Goal: Task Accomplishment & Management: Manage account settings

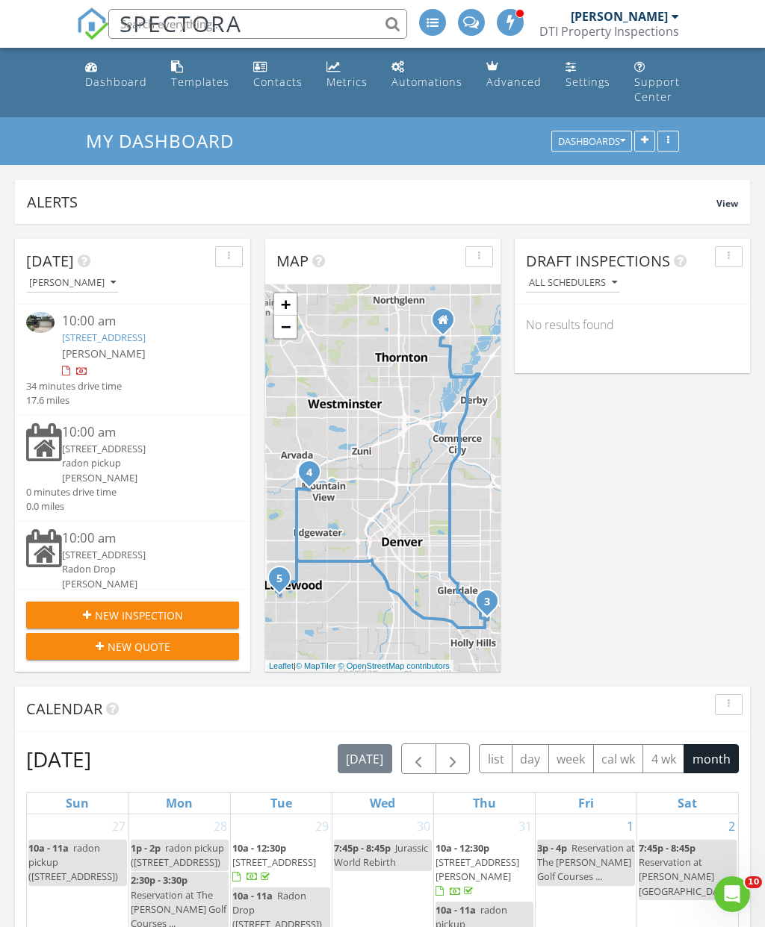
click at [179, 345] on div "7022 E Mexico Ave, Denver, CO 80224" at bounding box center [142, 338] width 160 height 14
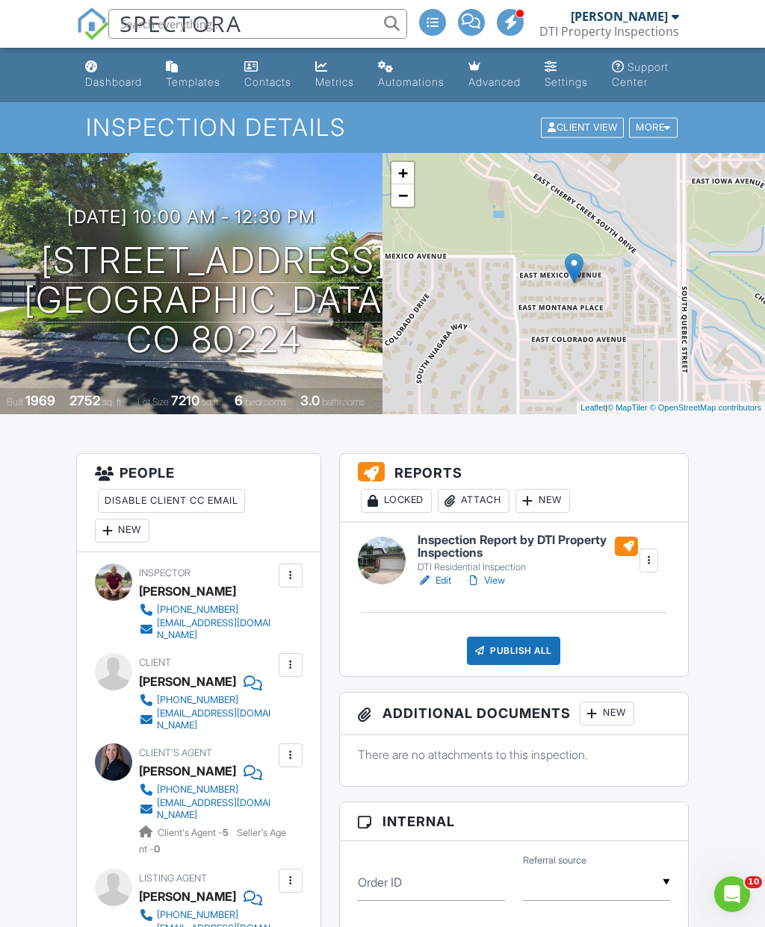
click at [487, 513] on div "Attach" at bounding box center [474, 501] width 72 height 24
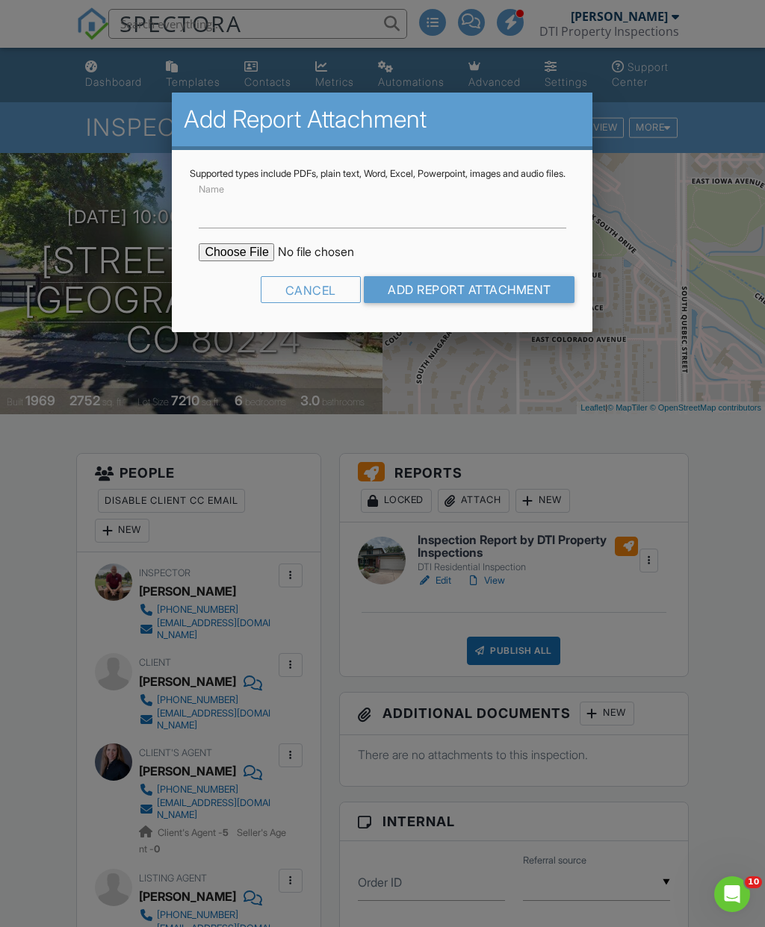
click at [240, 261] on input "file" at bounding box center [326, 252] width 254 height 18
type input "C:\fakepath\[GEOGRAPHIC_DATA]pdf"
click at [477, 300] on input "Add Report Attachment" at bounding box center [469, 289] width 211 height 27
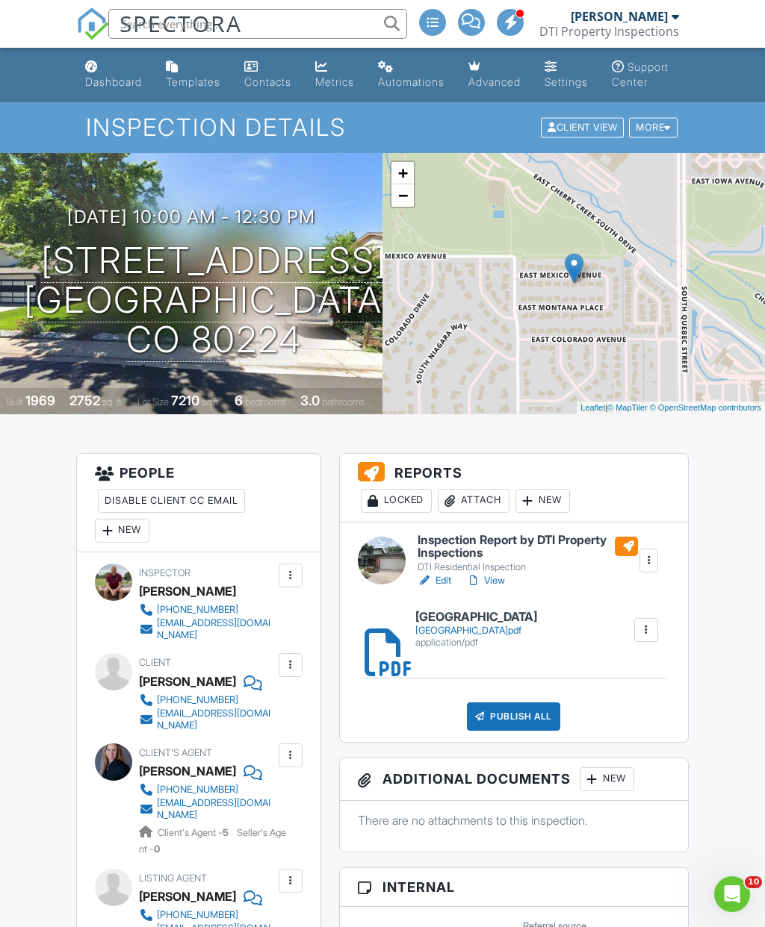
click at [502, 588] on link "View" at bounding box center [485, 580] width 39 height 15
